Goal: Information Seeking & Learning: Learn about a topic

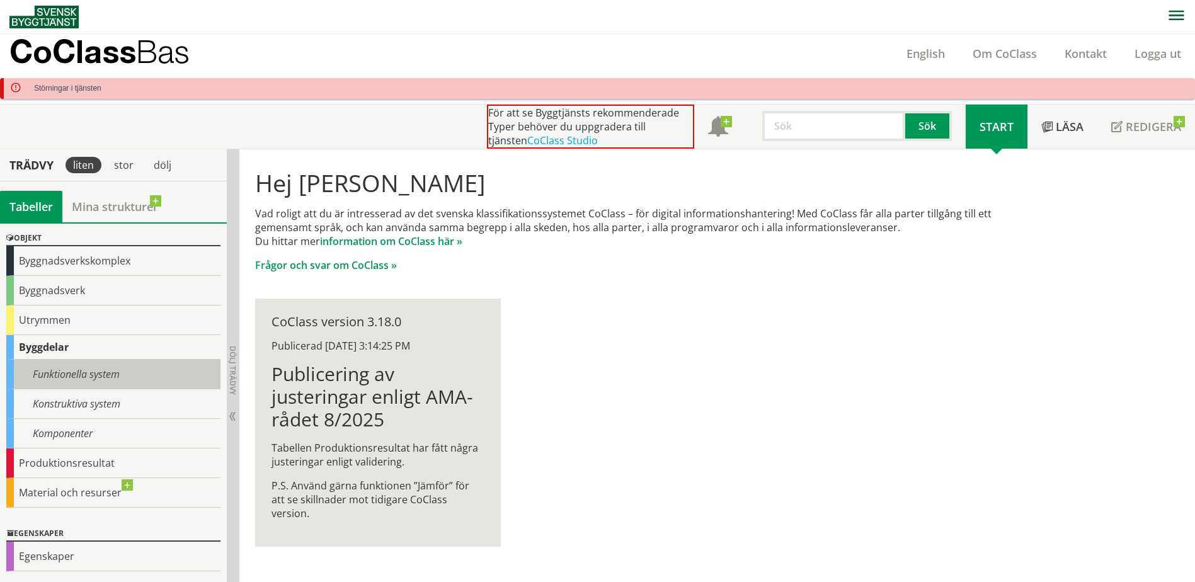
scroll to position [63, 0]
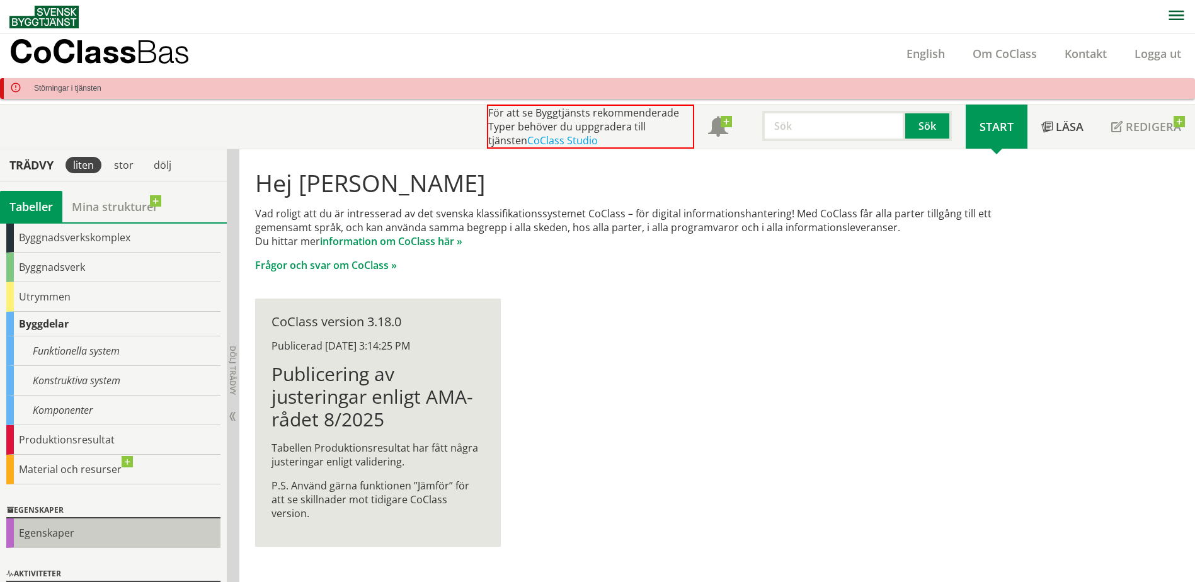
click at [83, 539] on div "Egenskaper" at bounding box center [113, 533] width 214 height 30
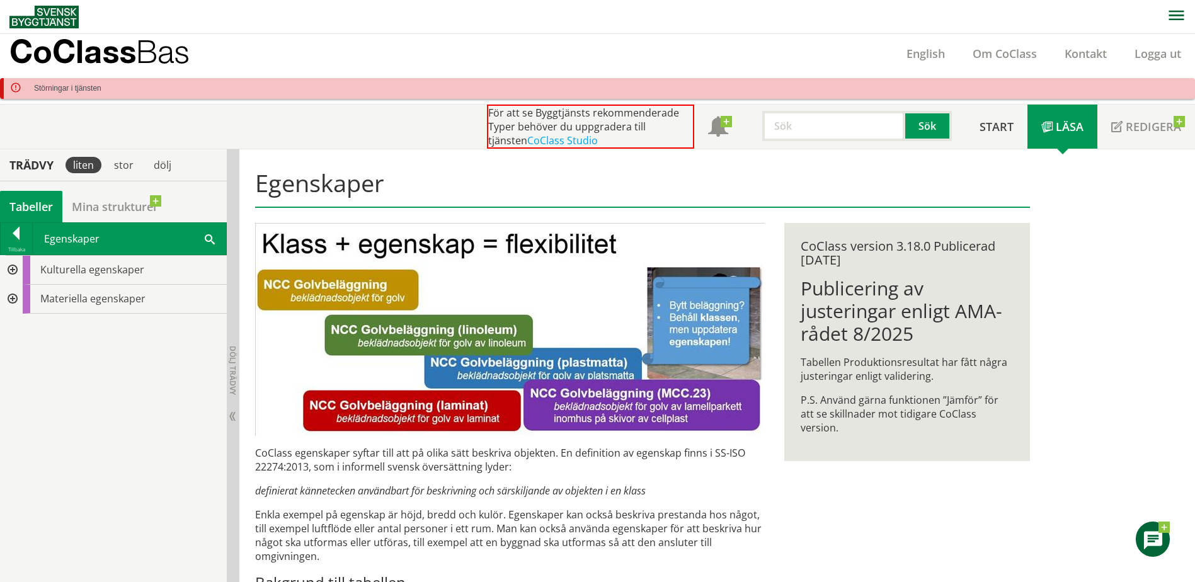
click at [12, 297] on div at bounding box center [11, 299] width 23 height 29
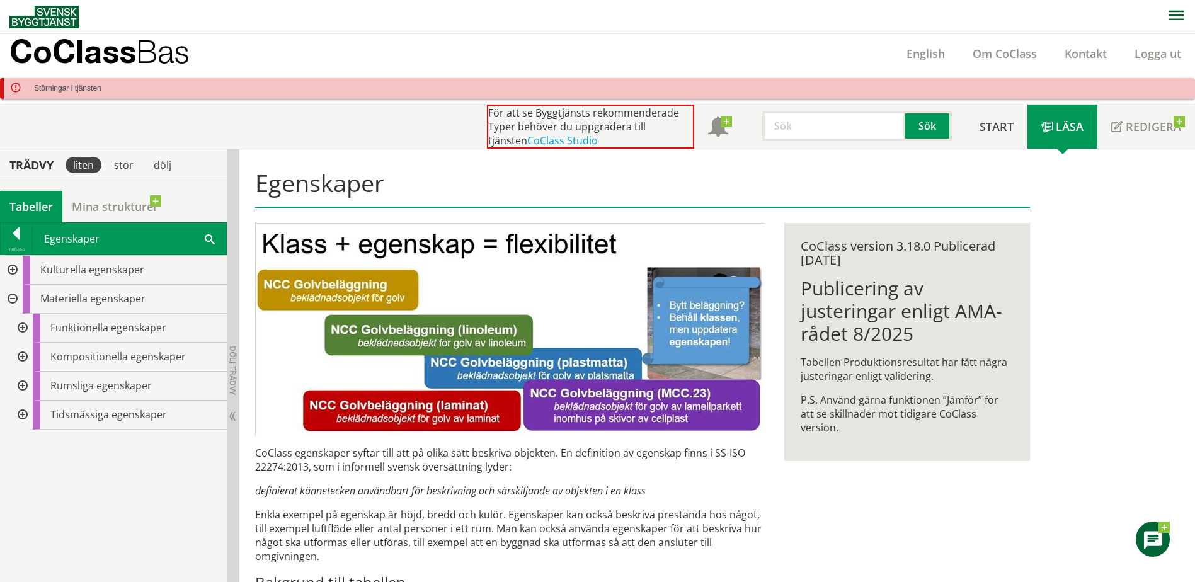
click at [23, 384] on div at bounding box center [21, 386] width 23 height 29
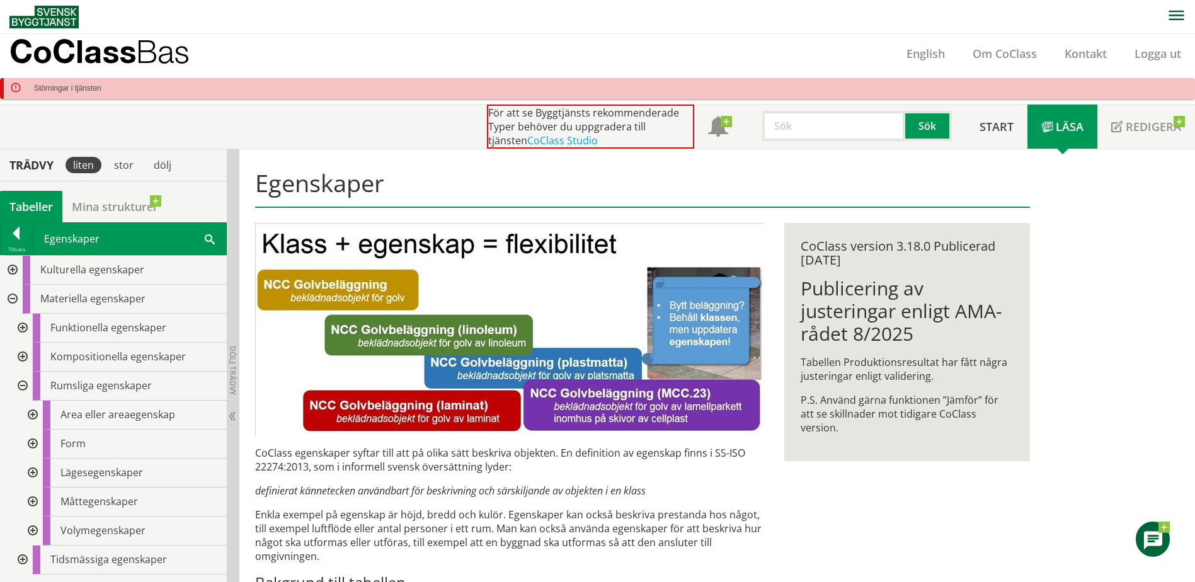
click at [23, 384] on div at bounding box center [21, 386] width 23 height 29
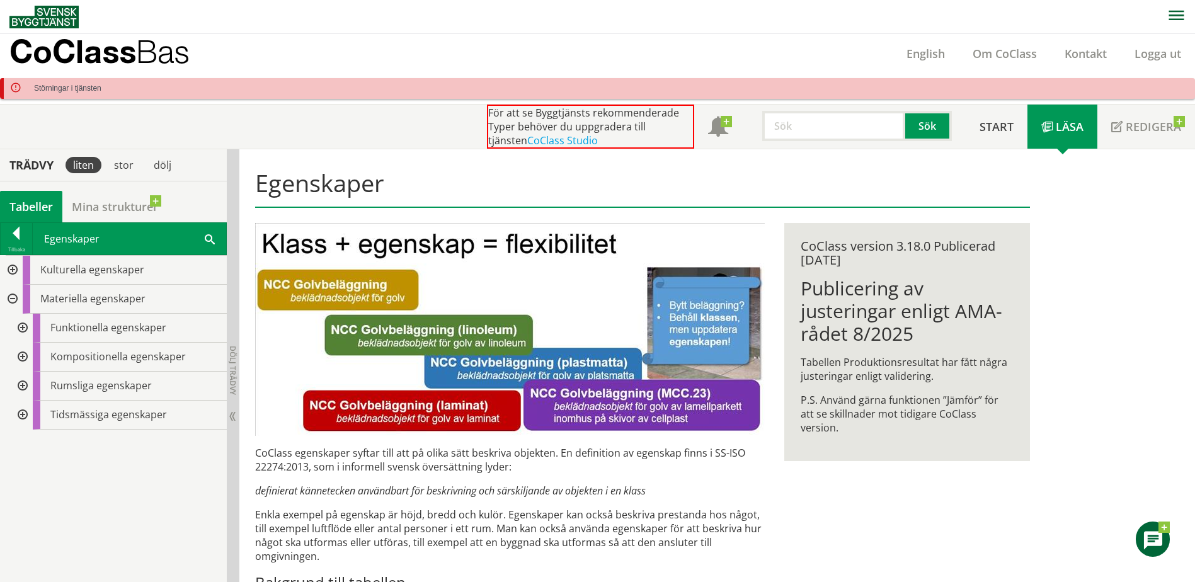
click at [20, 357] on div at bounding box center [21, 357] width 23 height 29
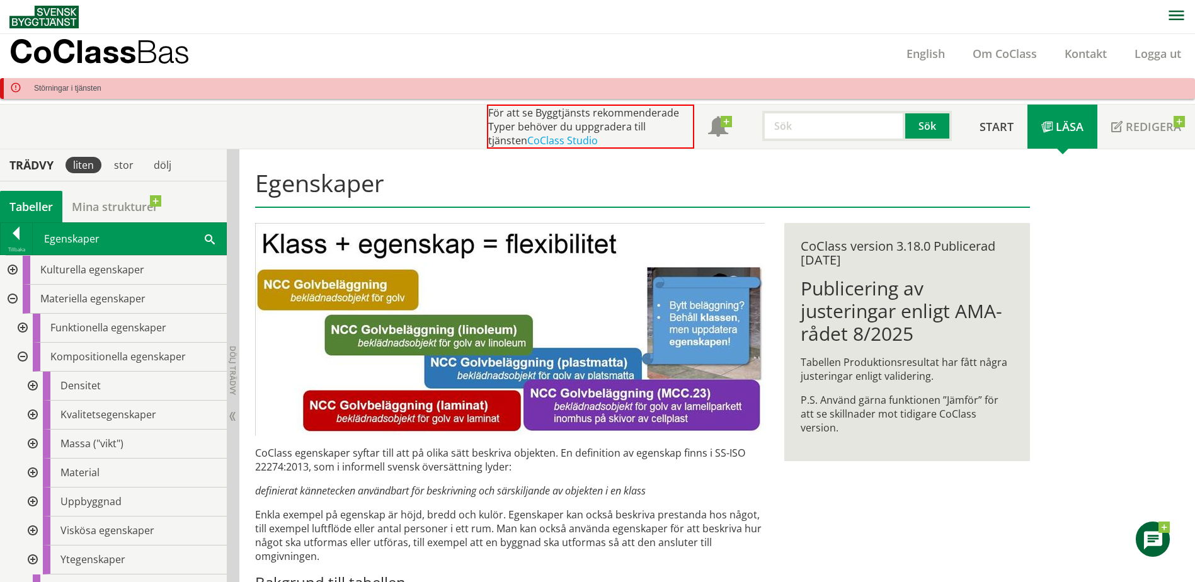
click at [32, 470] on div at bounding box center [31, 473] width 23 height 29
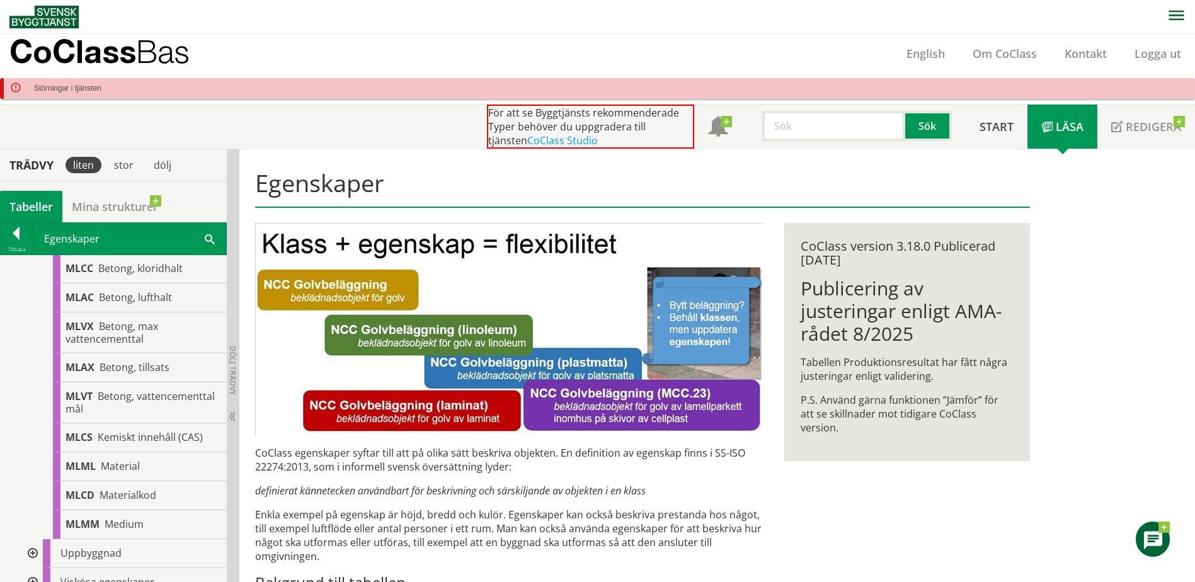
scroll to position [315, 0]
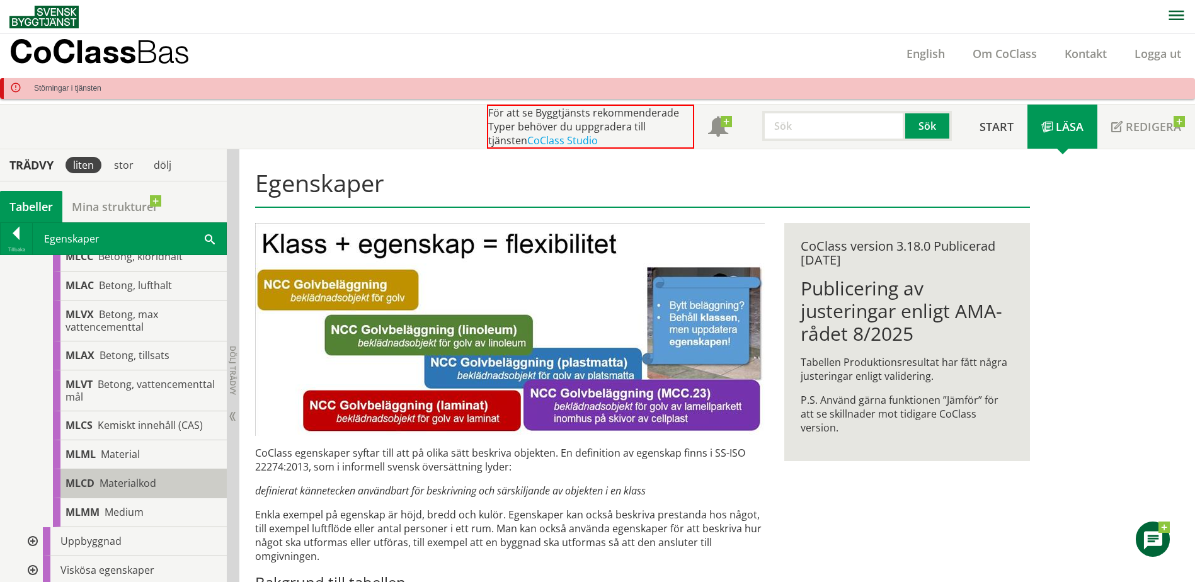
click at [187, 476] on div "MLCD Materialkod" at bounding box center [140, 483] width 174 height 29
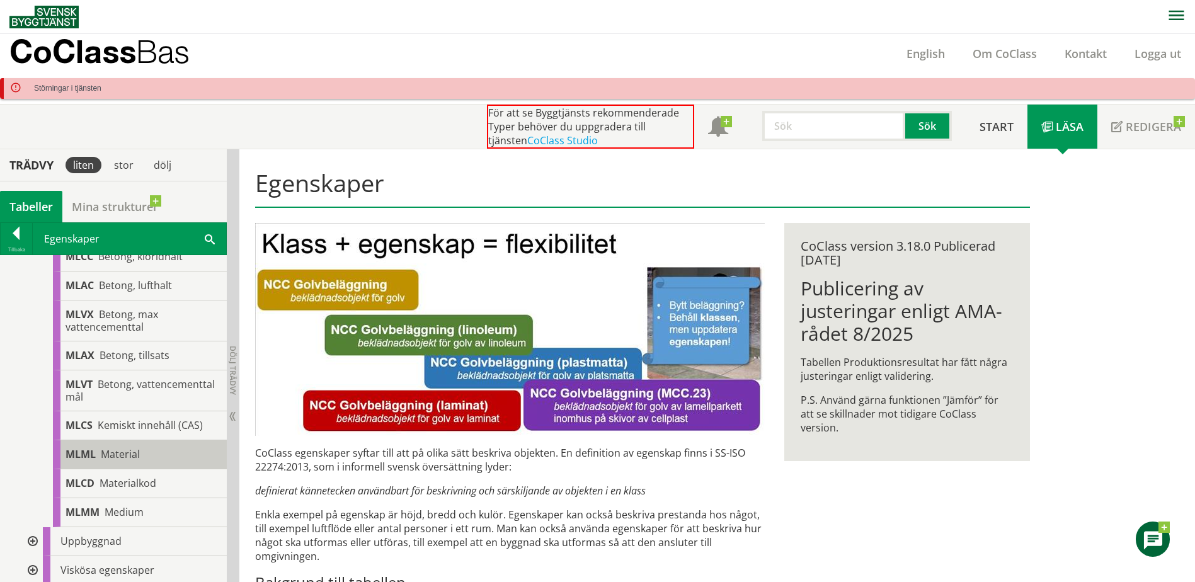
click at [143, 457] on div "MLML Material" at bounding box center [140, 454] width 174 height 29
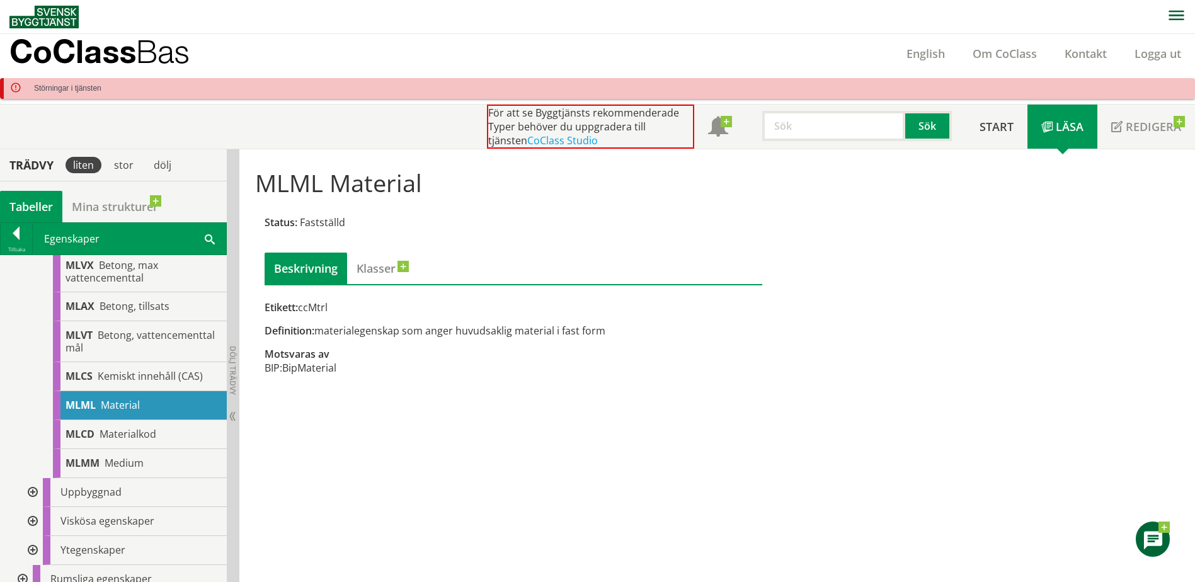
scroll to position [374, 0]
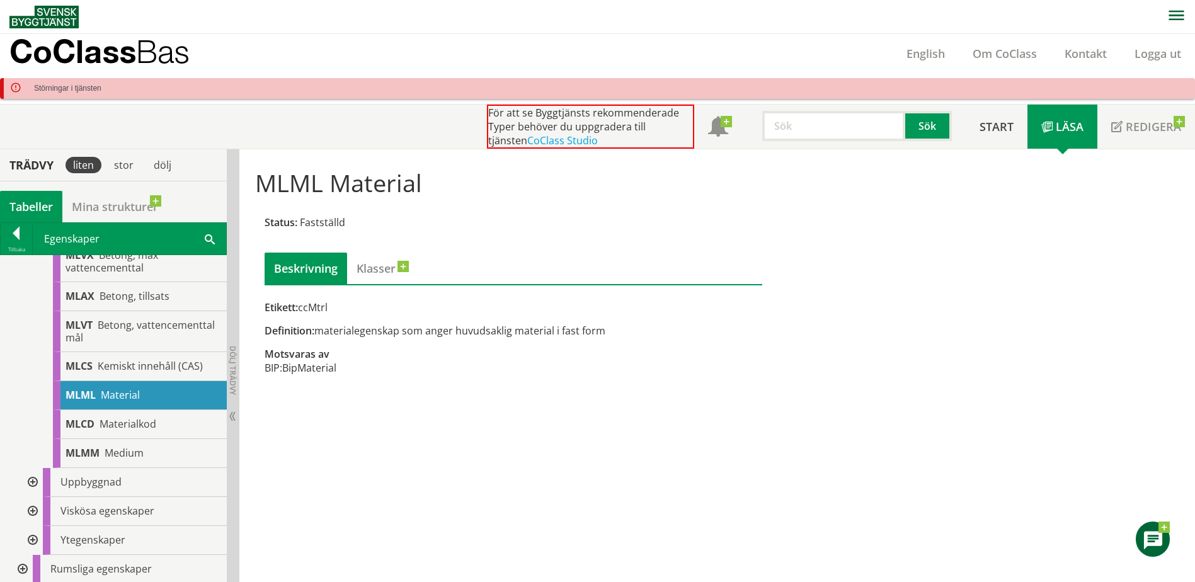
click at [33, 484] on div at bounding box center [31, 482] width 23 height 29
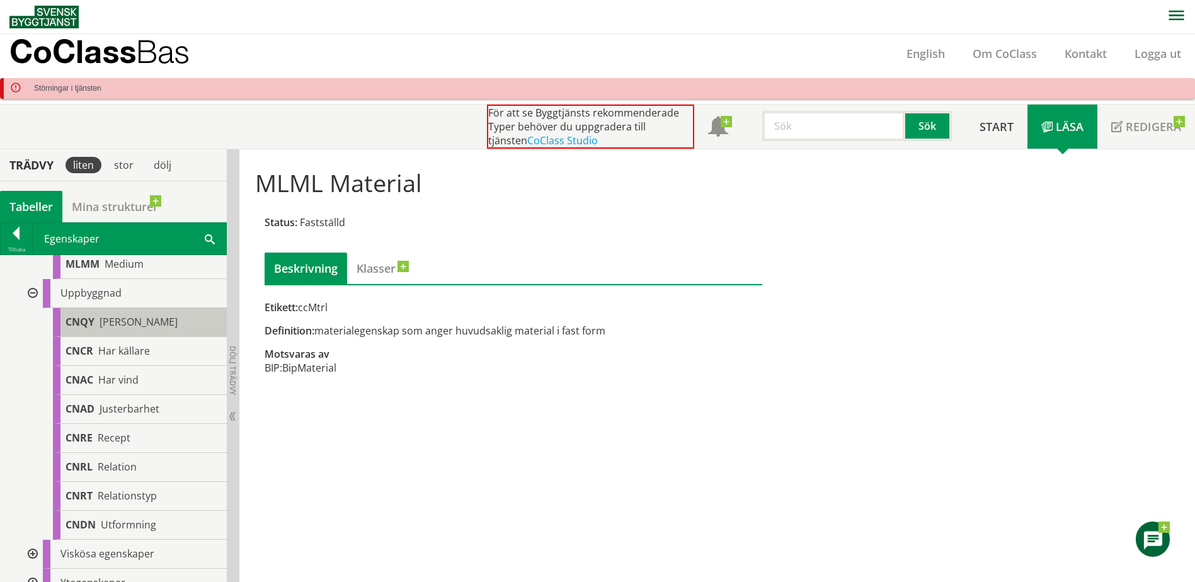
scroll to position [437, 0]
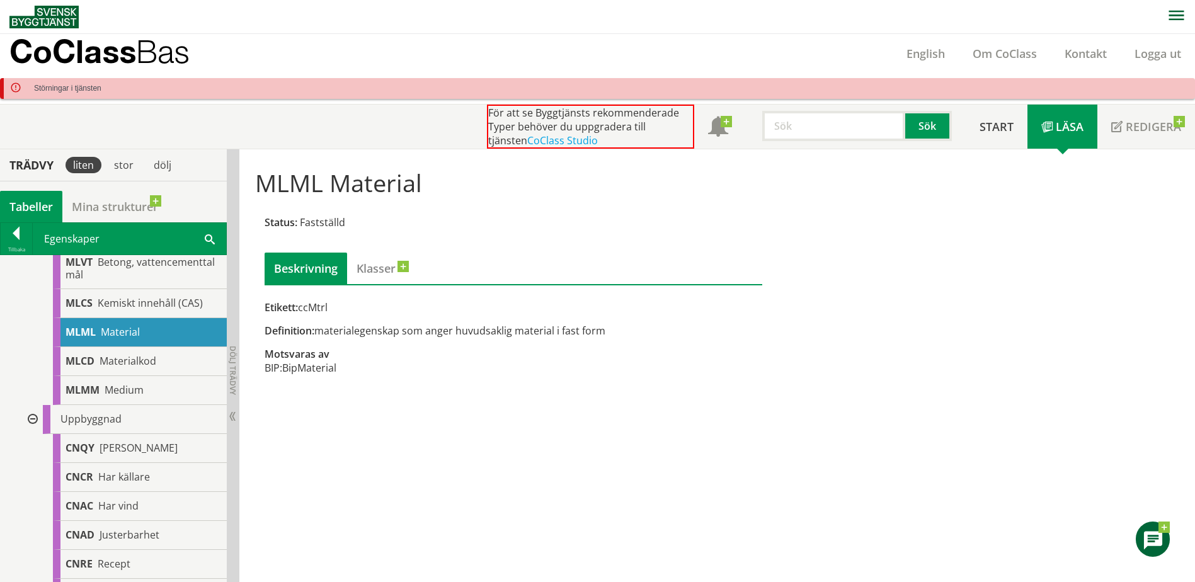
click at [31, 418] on div at bounding box center [31, 419] width 23 height 29
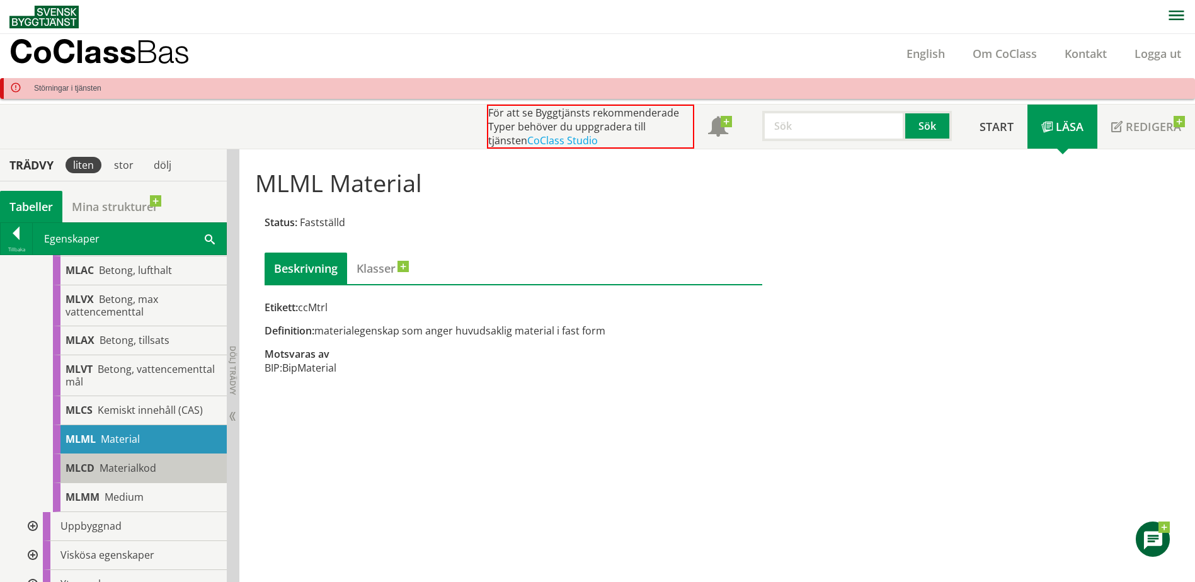
scroll to position [311, 0]
